Goal: Use online tool/utility: Utilize a website feature to perform a specific function

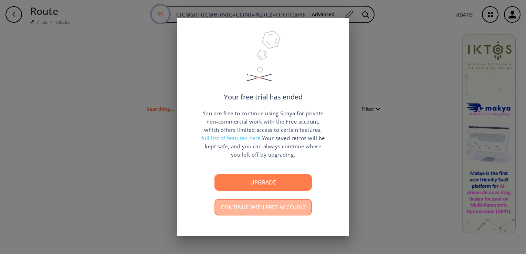
click at [248, 214] on button "Continue with free account" at bounding box center [263, 207] width 97 height 17
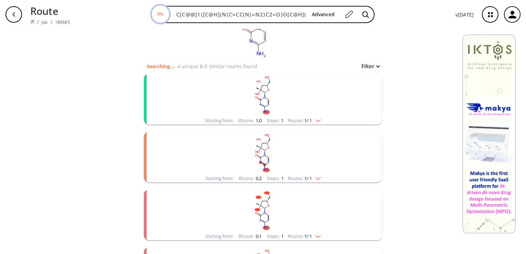
scroll to position [44, 0]
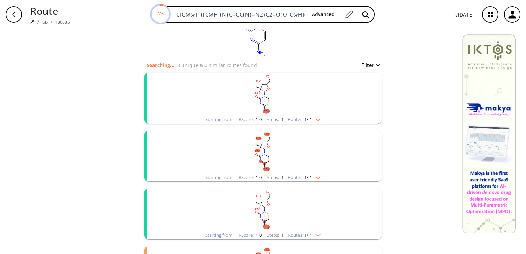
click at [280, 99] on rect "clusters" at bounding box center [263, 94] width 179 height 43
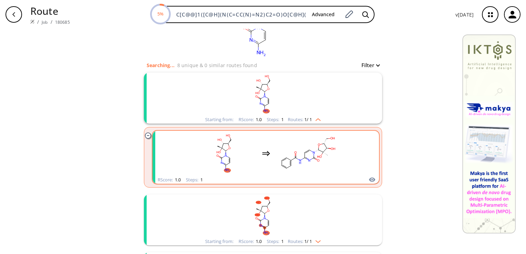
click at [277, 157] on rect "clusters" at bounding box center [308, 153] width 62 height 43
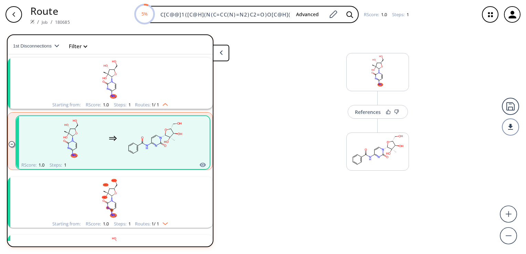
scroll to position [15, 0]
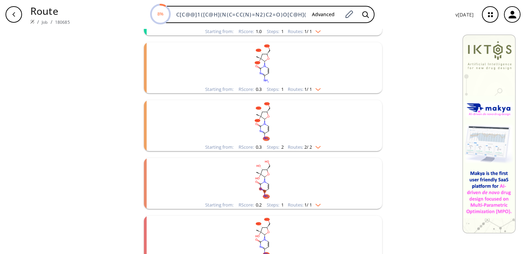
scroll to position [249, 0]
click at [277, 123] on rect "clusters" at bounding box center [263, 120] width 179 height 43
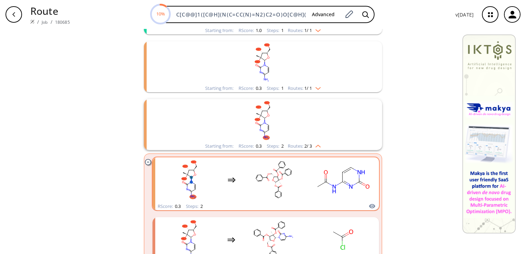
click at [303, 187] on div "clusters" at bounding box center [266, 179] width 215 height 45
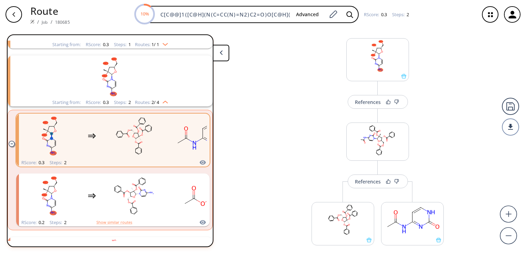
scroll to position [13, 0]
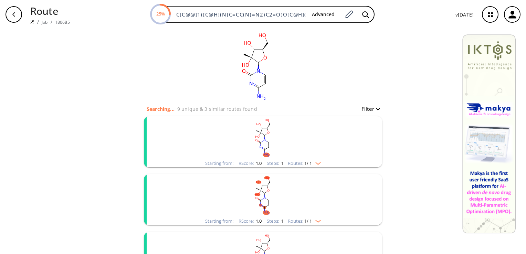
click at [376, 109] on button "Filter" at bounding box center [368, 108] width 22 height 5
click at [376, 109] on div at bounding box center [263, 127] width 526 height 254
